Goal: Task Accomplishment & Management: Manage account settings

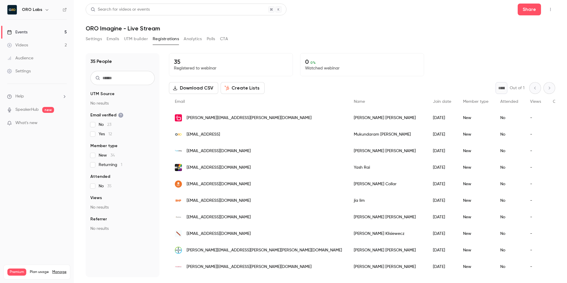
click at [30, 71] on div "Settings" at bounding box center [19, 71] width 24 height 6
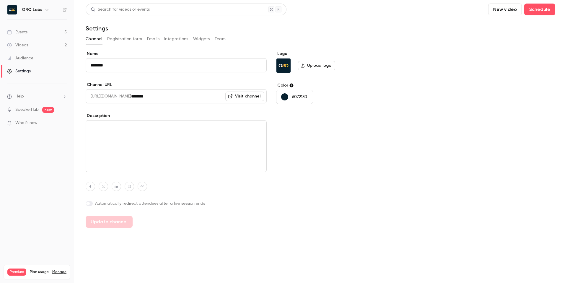
click at [210, 41] on div "Channel Registration form Emails Integrations Widgets Team" at bounding box center [321, 38] width 470 height 9
click at [219, 40] on button "Team" at bounding box center [220, 38] width 11 height 9
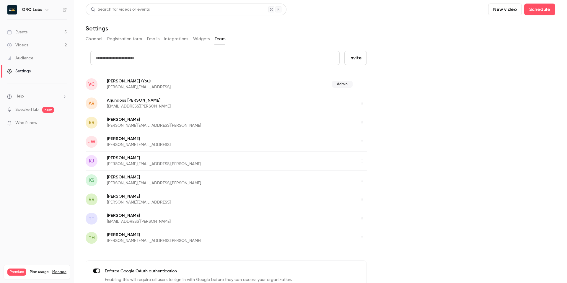
click at [365, 101] on button "button" at bounding box center [361, 103] width 9 height 9
click at [380, 116] on div "Assign admin role" at bounding box center [394, 119] width 45 height 6
